Goal: Check status: Check status

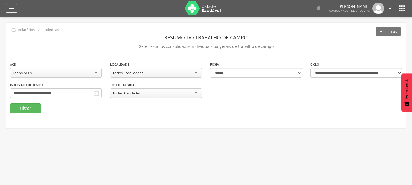
click at [11, 10] on icon "" at bounding box center [11, 8] width 7 height 7
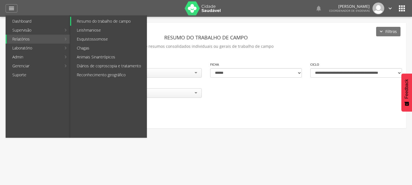
click at [92, 19] on link "Resumo do trabalho de campo" at bounding box center [108, 21] width 75 height 9
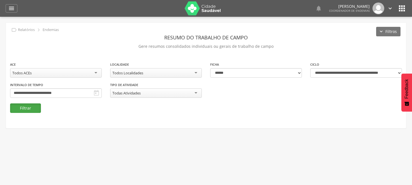
click at [20, 107] on button "Filtrar" at bounding box center [25, 109] width 31 height 10
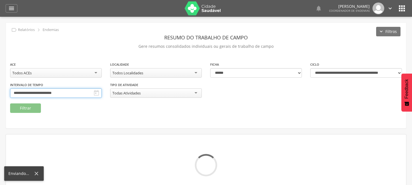
click at [102, 91] on input "**********" at bounding box center [56, 94] width 92 height 10
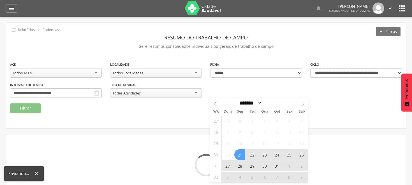
click at [304, 103] on icon at bounding box center [303, 104] width 4 height 4
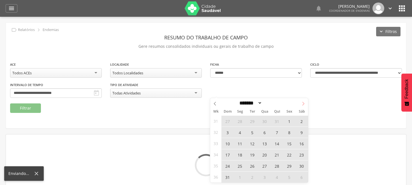
click at [304, 103] on icon at bounding box center [303, 104] width 4 height 4
select select "*"
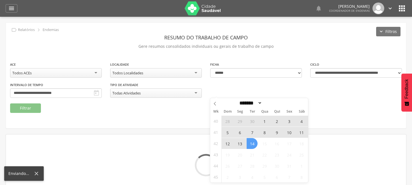
click at [228, 132] on span "5" at bounding box center [227, 132] width 11 height 11
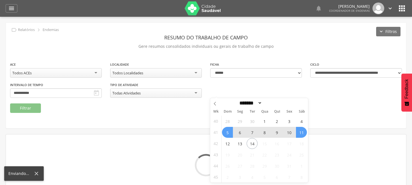
click at [303, 133] on span "11" at bounding box center [301, 132] width 11 height 11
type input "**********"
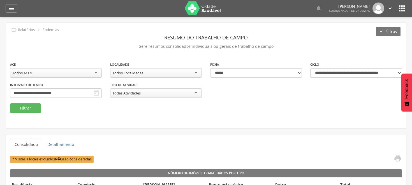
click at [95, 71] on div "Todos ACEs" at bounding box center [56, 73] width 92 height 10
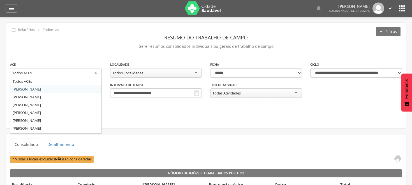
click at [124, 93] on div "**********" at bounding box center [206, 83] width 400 height 42
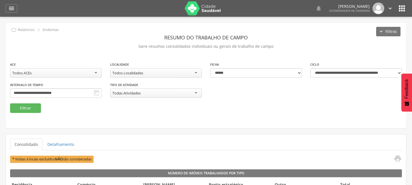
click at [96, 73] on div "Todos ACEs" at bounding box center [56, 73] width 92 height 10
click at [126, 91] on div "**********" at bounding box center [206, 83] width 400 height 42
click at [196, 72] on div "Todos Localidades" at bounding box center [156, 73] width 92 height 10
click at [34, 107] on button "Filtrar" at bounding box center [25, 109] width 31 height 10
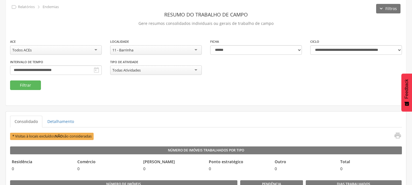
scroll to position [17, 0]
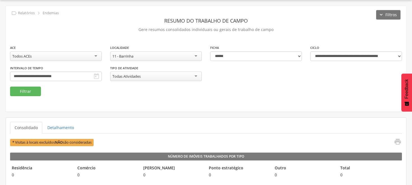
click at [194, 55] on div "11 - Barrinha" at bounding box center [156, 57] width 92 height 10
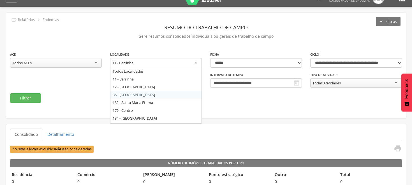
scroll to position [0, 0]
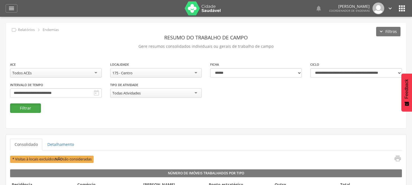
click at [26, 108] on button "Filtrar" at bounding box center [25, 109] width 31 height 10
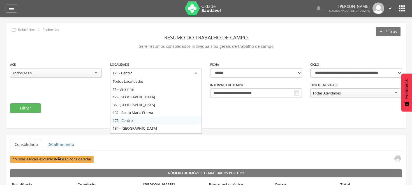
click at [194, 73] on div "175 - Centro" at bounding box center [156, 73] width 92 height 10
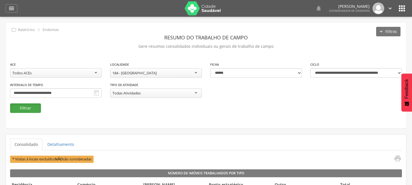
click at [24, 107] on button "Filtrar" at bounding box center [25, 109] width 31 height 10
click at [197, 74] on div "184 - [GEOGRAPHIC_DATA]" at bounding box center [156, 73] width 92 height 10
click at [165, 125] on div "**********" at bounding box center [206, 76] width 400 height 106
click at [17, 105] on button "Filtrar" at bounding box center [25, 109] width 31 height 10
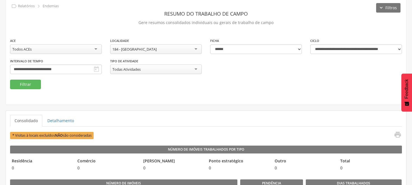
scroll to position [17, 0]
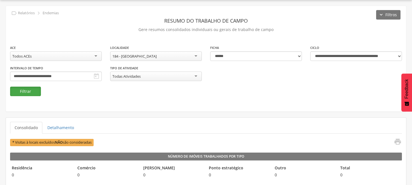
click at [36, 90] on button "Filtrar" at bounding box center [25, 92] width 31 height 10
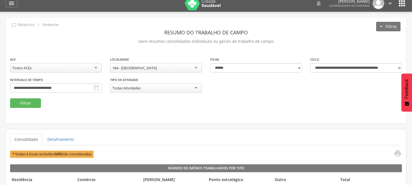
scroll to position [0, 0]
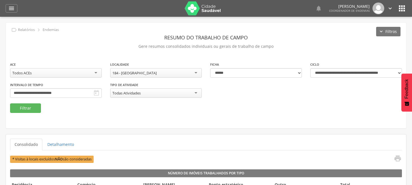
click at [194, 72] on div "184 - [GEOGRAPHIC_DATA]" at bounding box center [156, 73] width 92 height 10
click at [33, 106] on button "Filtrar" at bounding box center [25, 109] width 31 height 10
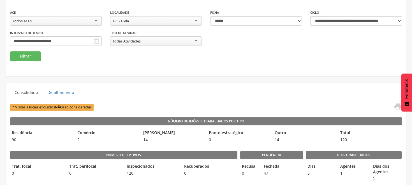
scroll to position [48, 0]
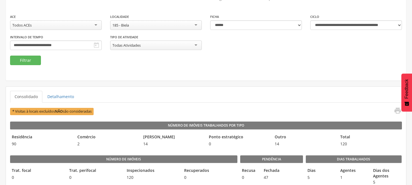
click at [197, 24] on div "185 - Biela" at bounding box center [156, 25] width 92 height 10
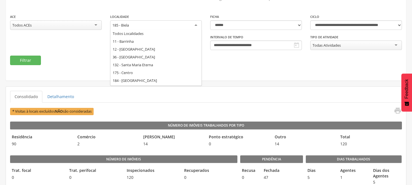
scroll to position [0, 0]
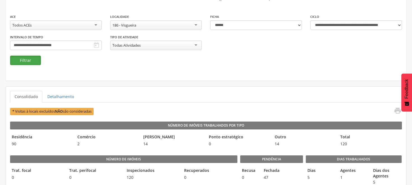
click at [34, 59] on button "Filtrar" at bounding box center [25, 61] width 31 height 10
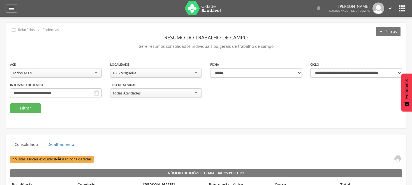
click at [195, 73] on div "186 - Visgueira" at bounding box center [156, 73] width 92 height 10
click at [32, 105] on button "Filtrar" at bounding box center [25, 109] width 31 height 10
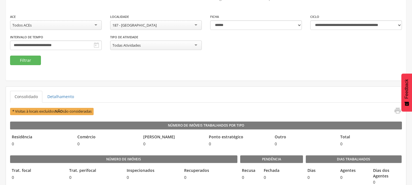
scroll to position [17, 0]
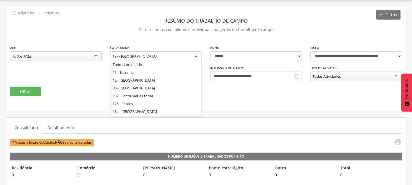
click at [197, 55] on div "187 - [GEOGRAPHIC_DATA]" at bounding box center [156, 57] width 92 height 10
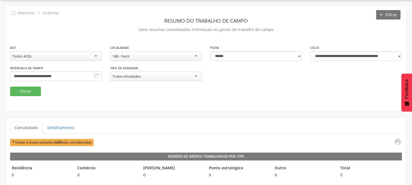
scroll to position [0, 0]
click at [29, 92] on button "Filtrar" at bounding box center [25, 92] width 31 height 10
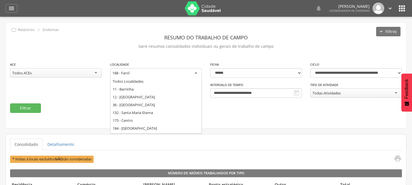
click at [197, 72] on div "188 - Farol" at bounding box center [156, 73] width 92 height 10
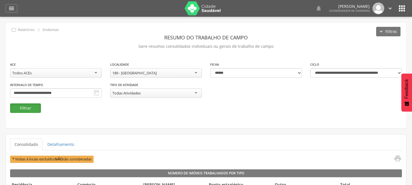
click at [24, 109] on button "Filtrar" at bounding box center [25, 109] width 31 height 10
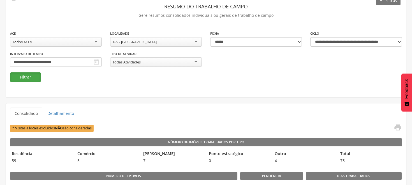
click at [26, 76] on button "Filtrar" at bounding box center [25, 78] width 31 height 10
click at [35, 76] on button "Filtrar" at bounding box center [25, 78] width 31 height 10
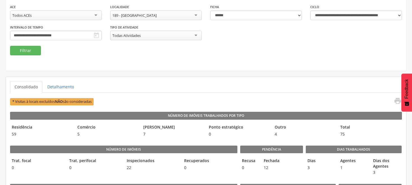
scroll to position [25, 0]
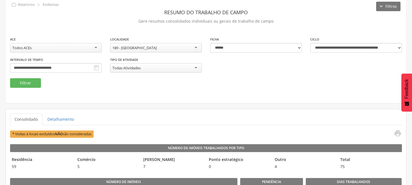
click at [195, 47] on div "189 - [GEOGRAPHIC_DATA]" at bounding box center [156, 48] width 92 height 10
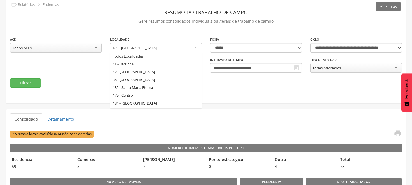
scroll to position [0, 0]
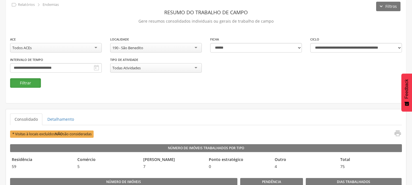
click at [34, 83] on button "Filtrar" at bounding box center [25, 83] width 31 height 10
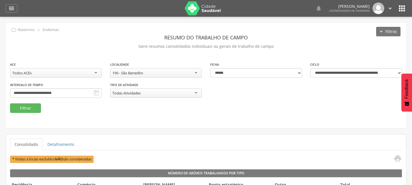
click at [195, 72] on div "190 - São Benedito" at bounding box center [156, 73] width 92 height 10
click at [20, 108] on button "Filtrar" at bounding box center [25, 109] width 31 height 10
drag, startPoint x: 336, startPoint y: 74, endPoint x: 70, endPoint y: 29, distance: 269.2
click at [335, 74] on select "**********" at bounding box center [356, 73] width 92 height 10
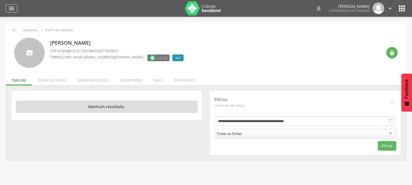
click at [15, 8] on icon "" at bounding box center [11, 8] width 7 height 7
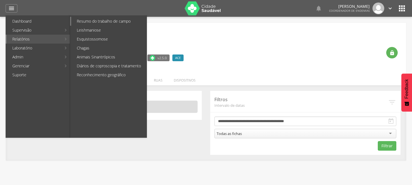
click at [84, 21] on link "Resumo do trabalho de campo" at bounding box center [108, 21] width 75 height 9
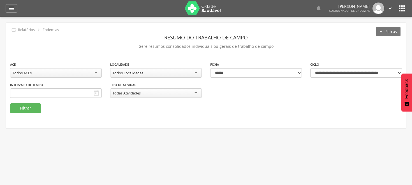
type input "**********"
click at [29, 106] on button "Filtrar" at bounding box center [25, 109] width 31 height 10
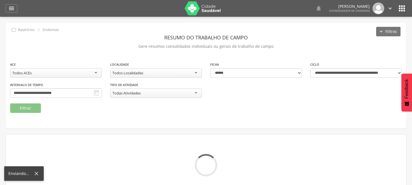
scroll to position [17, 0]
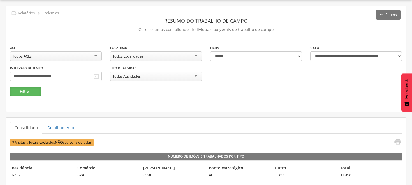
click at [28, 89] on button "Filtrar" at bounding box center [25, 92] width 31 height 10
click at [25, 29] on p "Gere resumos consolidados individuais ou gerais de trabalho de campo" at bounding box center [206, 30] width 392 height 8
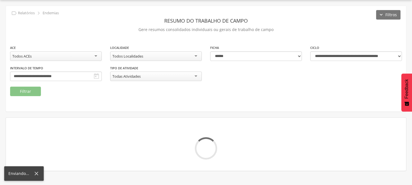
click at [107, 80] on div "**********" at bounding box center [206, 66] width 400 height 42
